Goal: Task Accomplishment & Management: Use online tool/utility

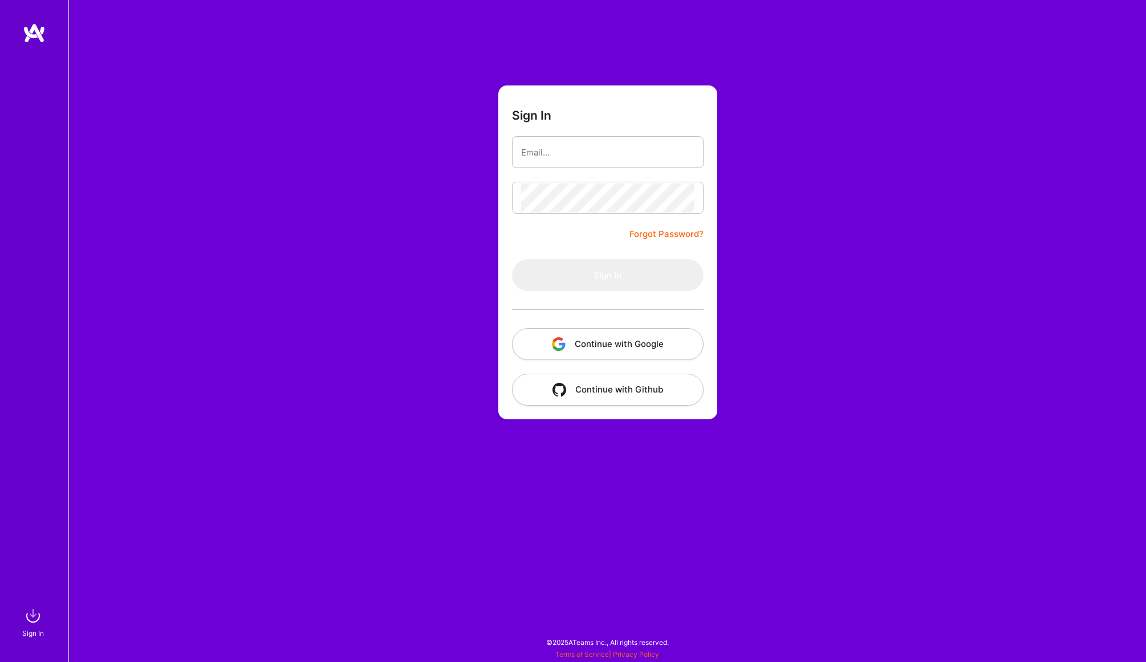
type input "[PERSON_NAME][EMAIL_ADDRESS][DOMAIN_NAME]"
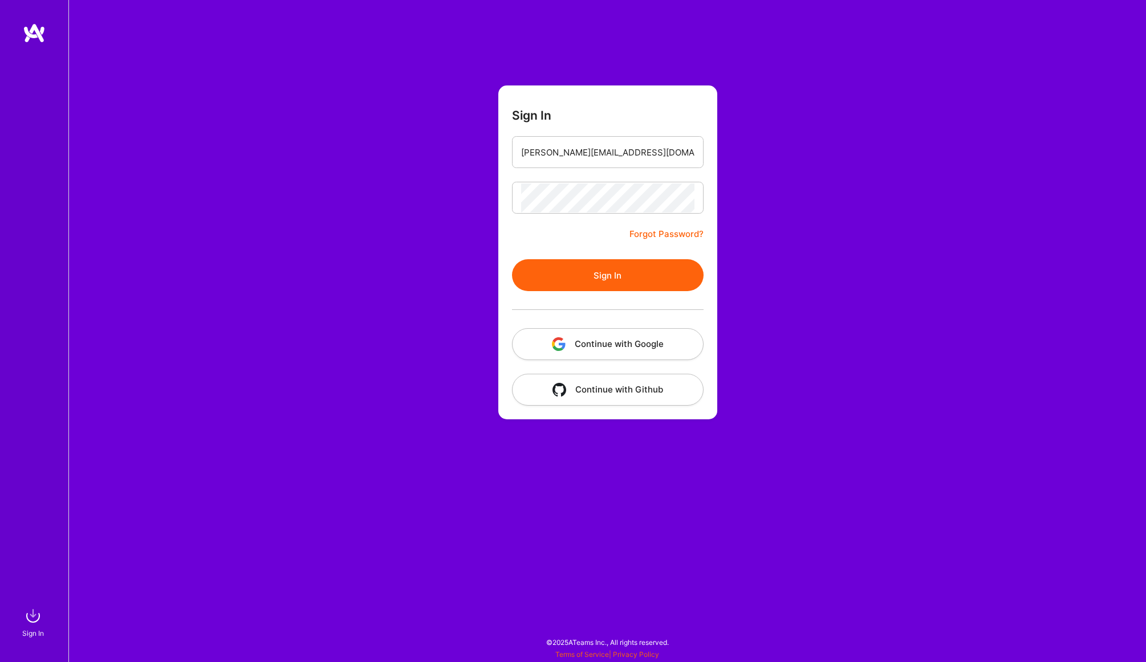
click at [582, 272] on button "Sign In" at bounding box center [608, 275] width 192 height 32
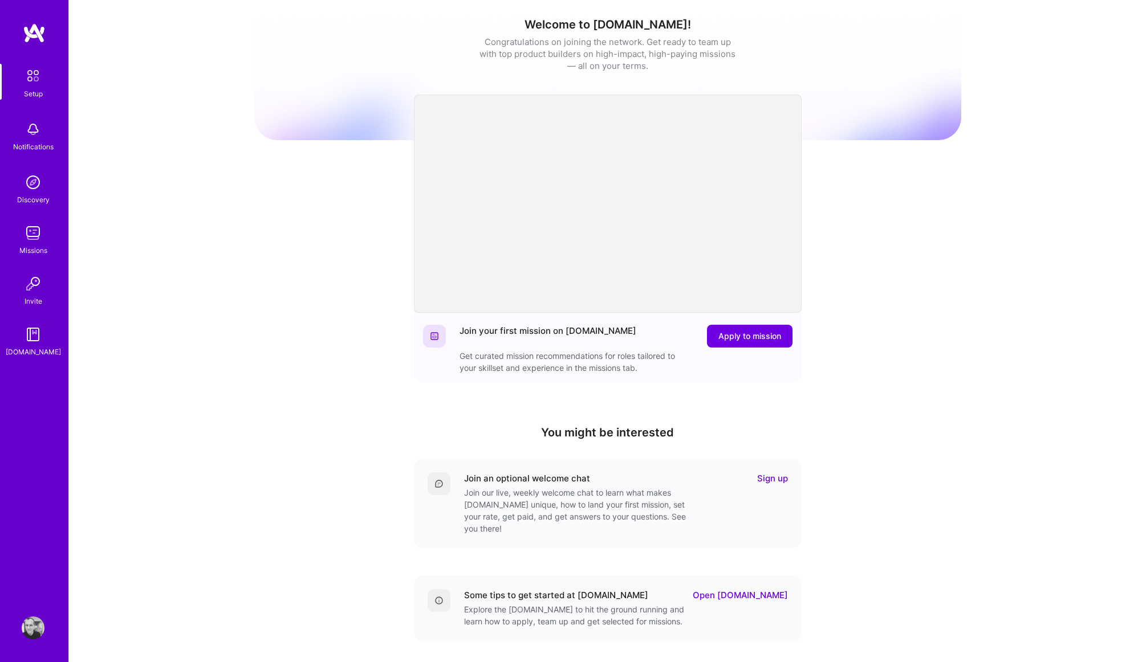
click at [32, 220] on div "Setup Notifications Discovery Missions Invite [DOMAIN_NAME]" at bounding box center [34, 211] width 68 height 294
click at [34, 225] on img at bounding box center [33, 233] width 23 height 23
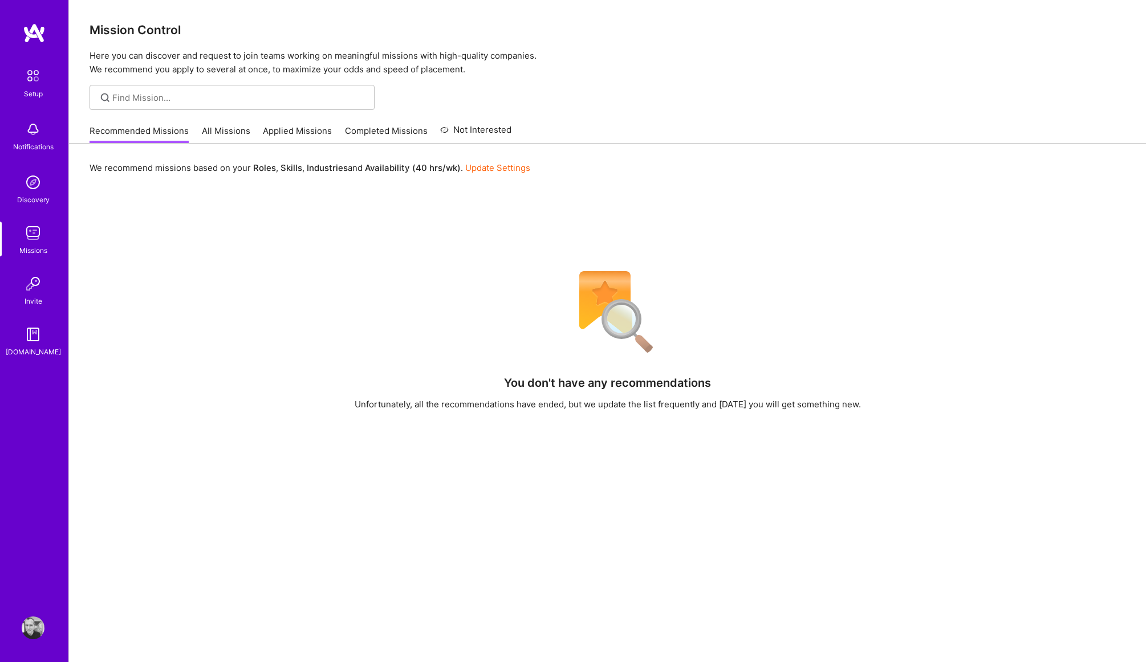
click at [223, 127] on link "All Missions" at bounding box center [226, 134] width 48 height 19
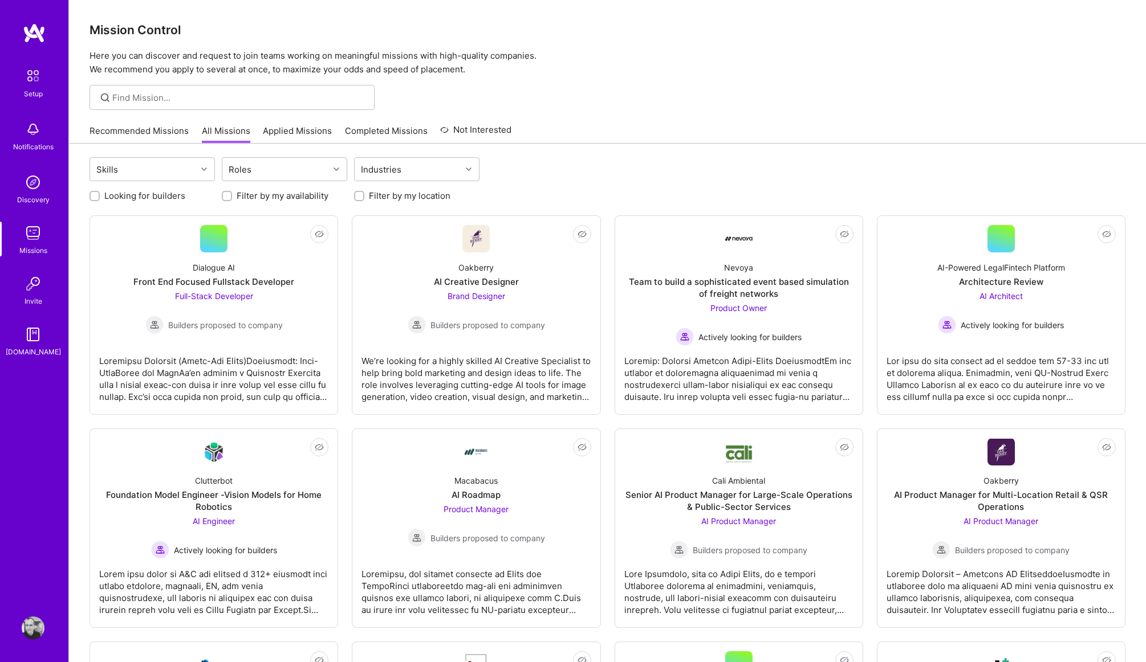
click at [275, 133] on link "Applied Missions" at bounding box center [297, 134] width 69 height 19
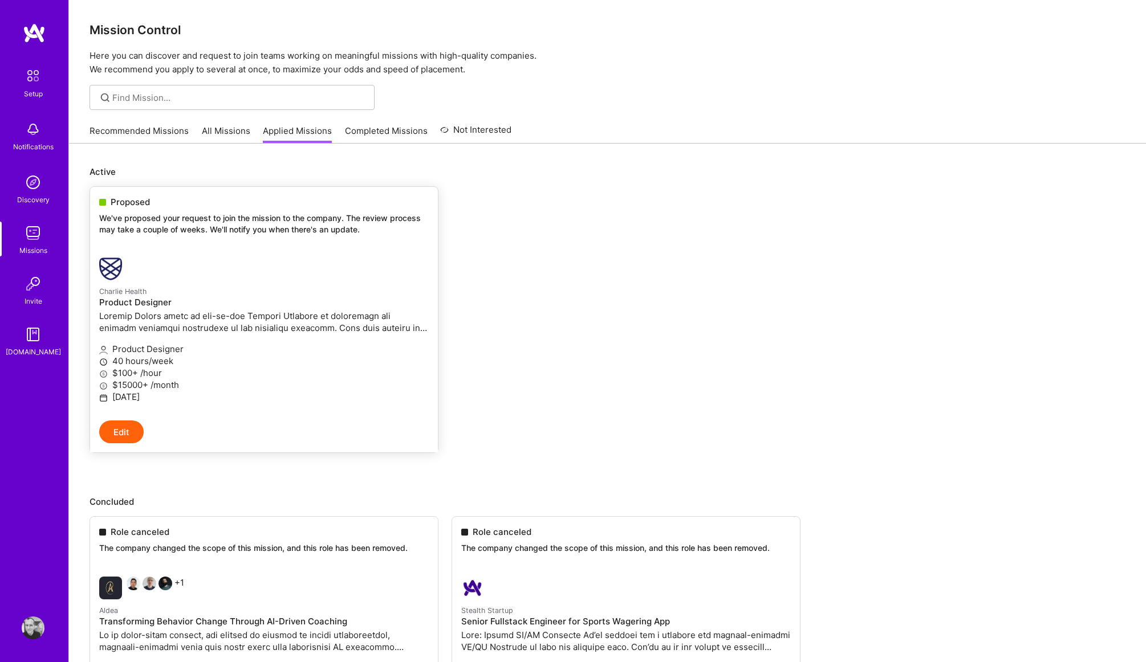
click at [230, 238] on div "Proposed We've proposed your request to join the mission to the company. The re…" at bounding box center [264, 218] width 348 height 62
